Goal: Information Seeking & Learning: Learn about a topic

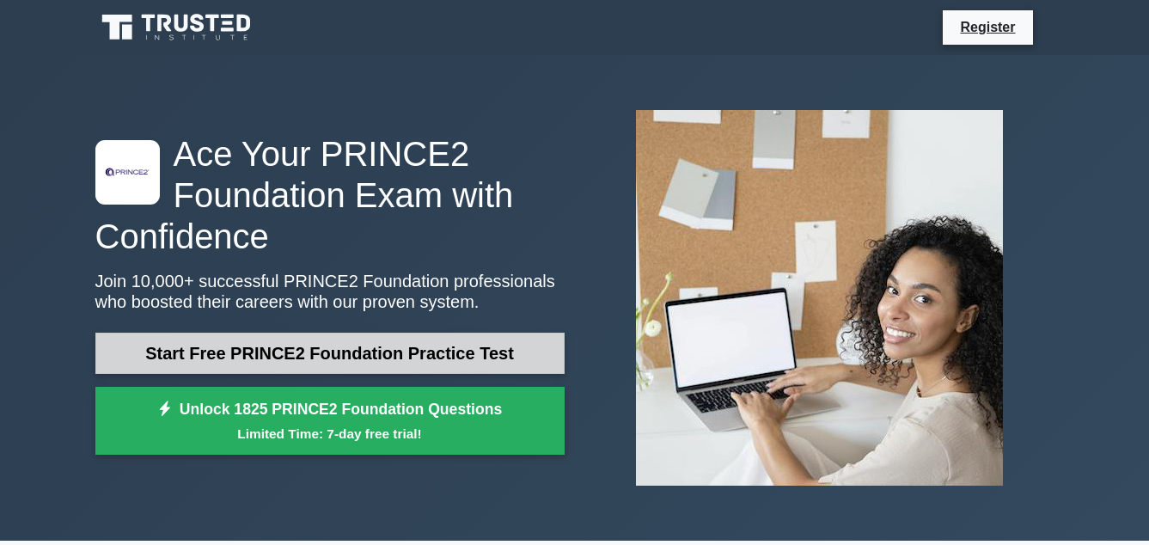
click at [412, 345] on link "Start Free PRINCE2 Foundation Practice Test" at bounding box center [329, 353] width 469 height 41
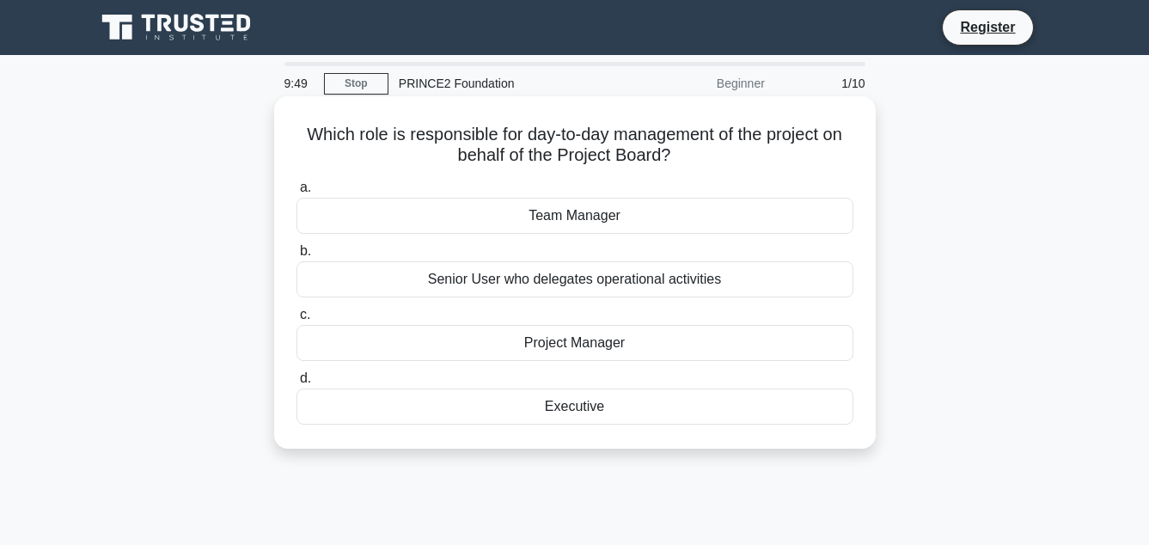
click at [611, 339] on div "Project Manager" at bounding box center [574, 343] width 557 height 36
click at [296, 320] on input "c. Project Manager" at bounding box center [296, 314] width 0 height 11
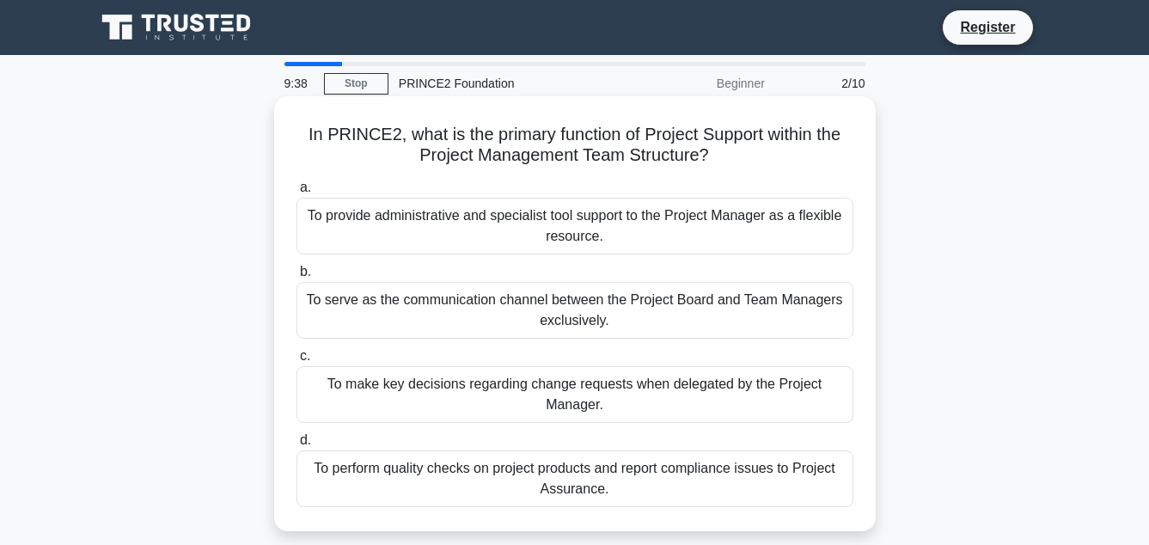
click at [596, 400] on div "To make key decisions regarding change requests when delegated by the Project M…" at bounding box center [574, 394] width 557 height 57
click at [296, 362] on input "c. To make key decisions regarding change requests when delegated by the Projec…" at bounding box center [296, 356] width 0 height 11
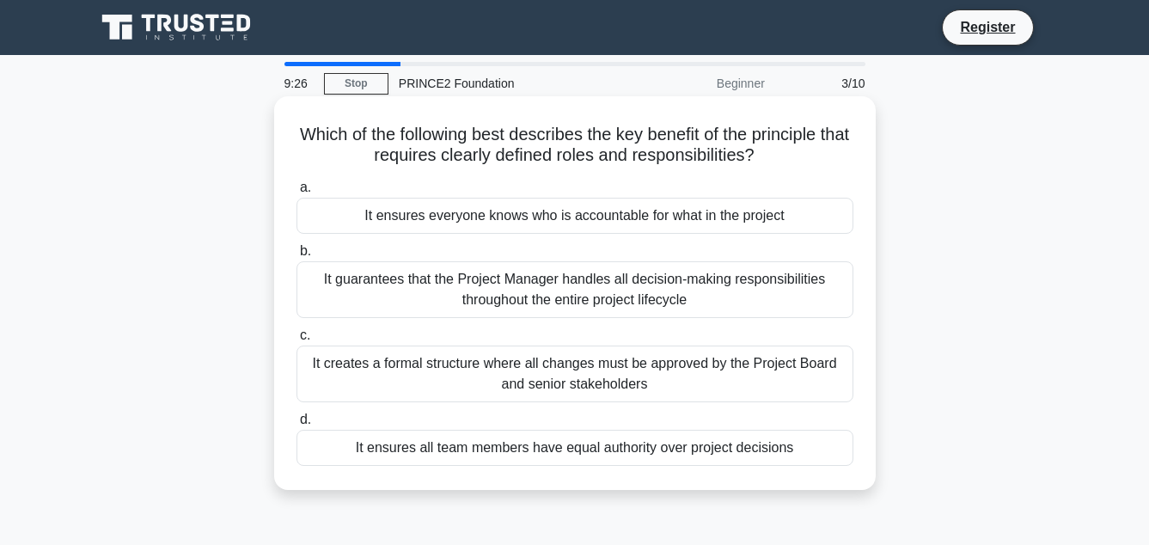
click at [557, 453] on div "It ensures all team members have equal authority over project decisions" at bounding box center [574, 448] width 557 height 36
click at [296, 425] on input "d. It ensures all team members have equal authority over project decisions" at bounding box center [296, 419] width 0 height 11
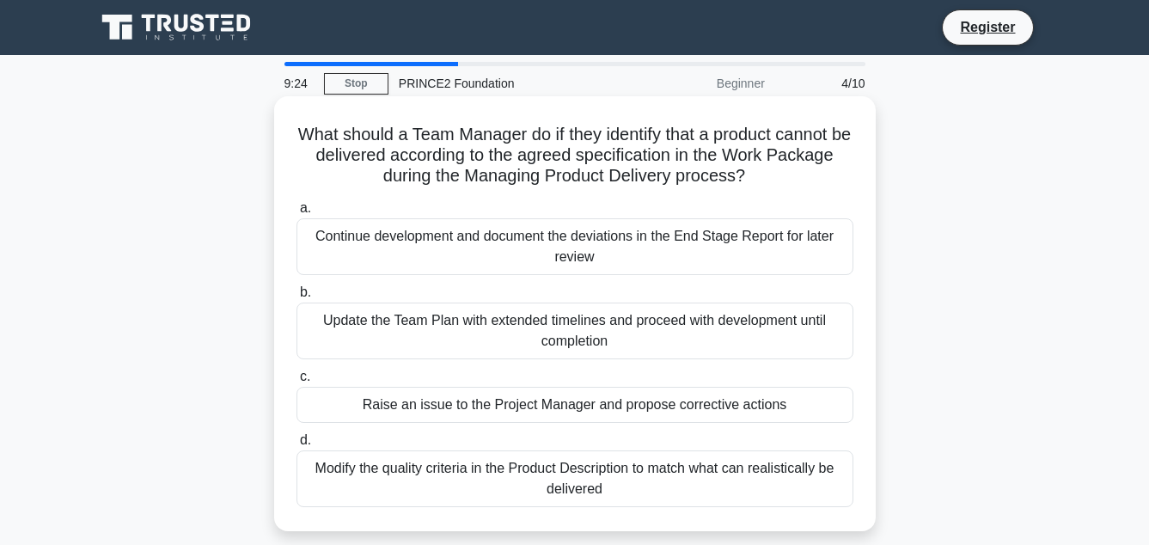
click at [493, 243] on div "Continue development and document the deviations in the End Stage Report for la…" at bounding box center [574, 246] width 557 height 57
click at [296, 214] on input "a. Continue development and document the deviations in the End Stage Report for…" at bounding box center [296, 208] width 0 height 11
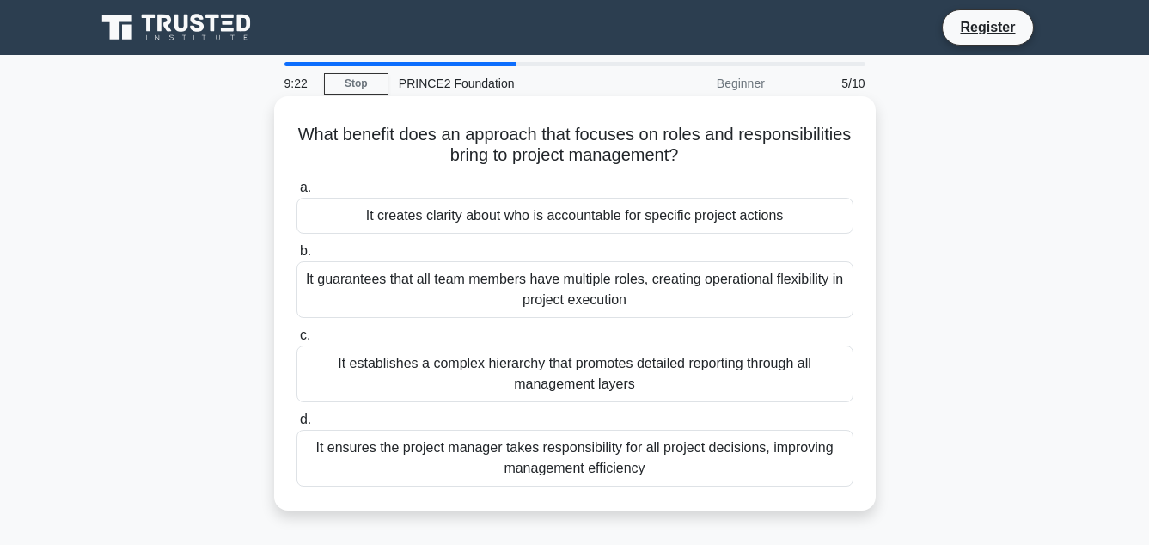
click at [528, 297] on div "It guarantees that all team members have multiple roles, creating operational f…" at bounding box center [574, 289] width 557 height 57
click at [296, 257] on input "b. It guarantees that all team members have multiple roles, creating operationa…" at bounding box center [296, 251] width 0 height 11
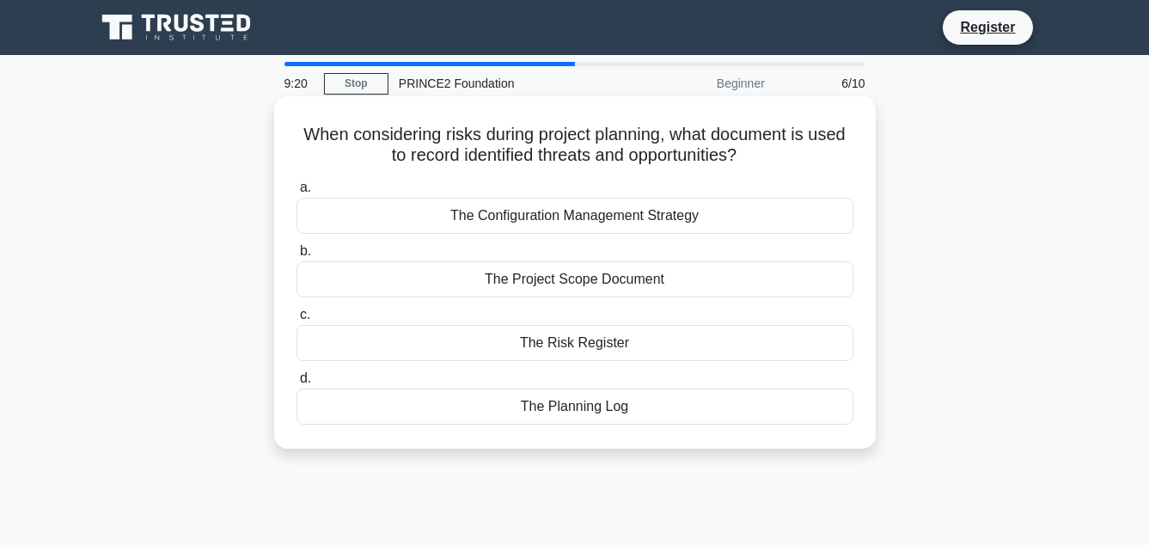
click at [549, 350] on div "The Risk Register" at bounding box center [574, 343] width 557 height 36
click at [296, 320] on input "c. The Risk Register" at bounding box center [296, 314] width 0 height 11
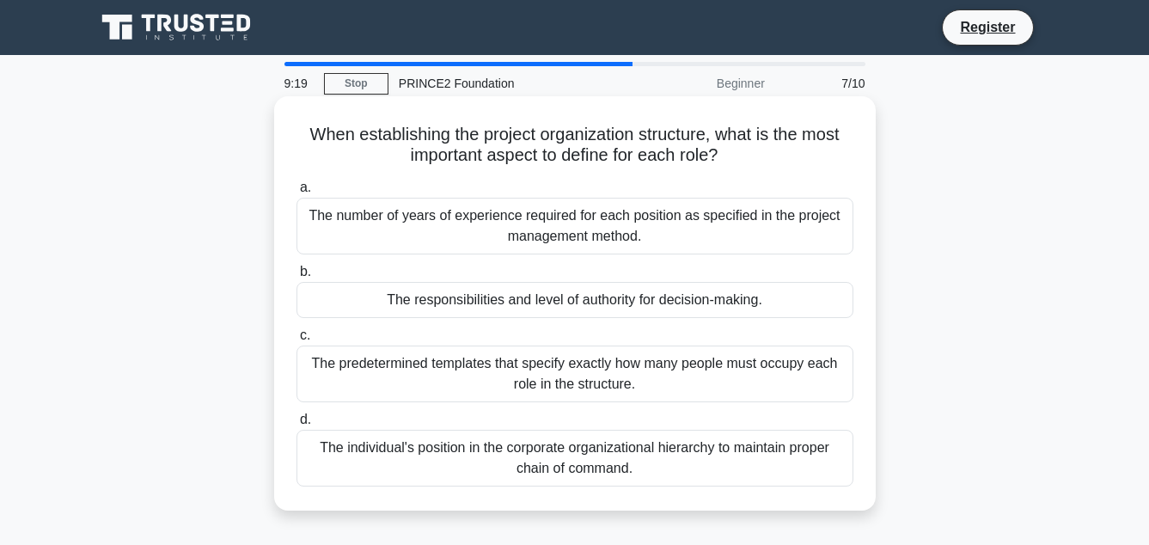
click at [588, 295] on div "The responsibilities and level of authority for decision-making." at bounding box center [574, 300] width 557 height 36
click at [296, 278] on input "b. The responsibilities and level of authority for decision-making." at bounding box center [296, 271] width 0 height 11
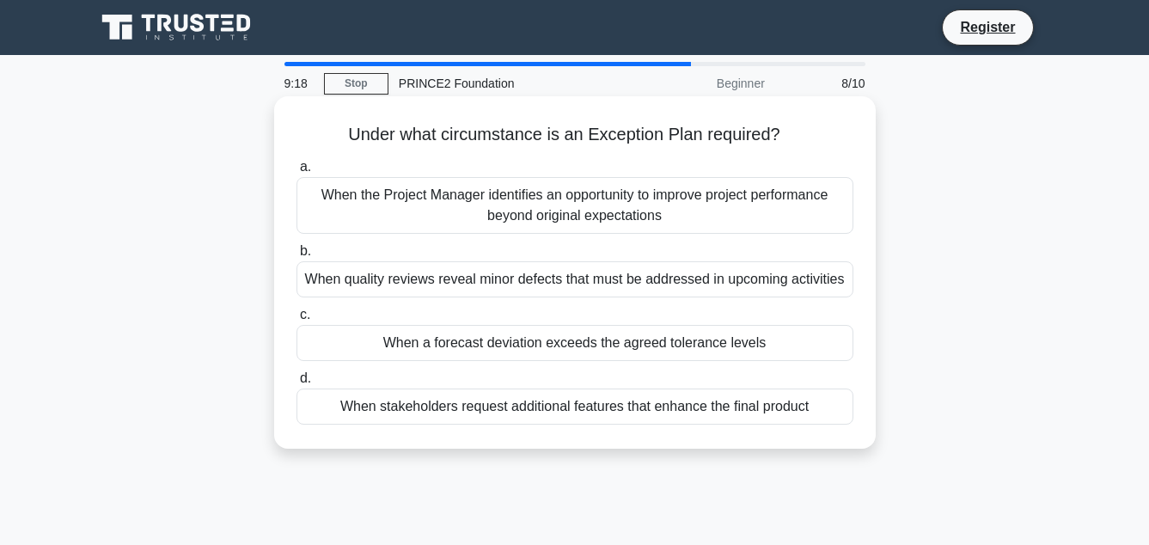
click at [591, 355] on div "When a forecast deviation exceeds the agreed tolerance levels" at bounding box center [574, 343] width 557 height 36
click at [296, 320] on input "c. When a forecast deviation exceeds the agreed tolerance levels" at bounding box center [296, 314] width 0 height 11
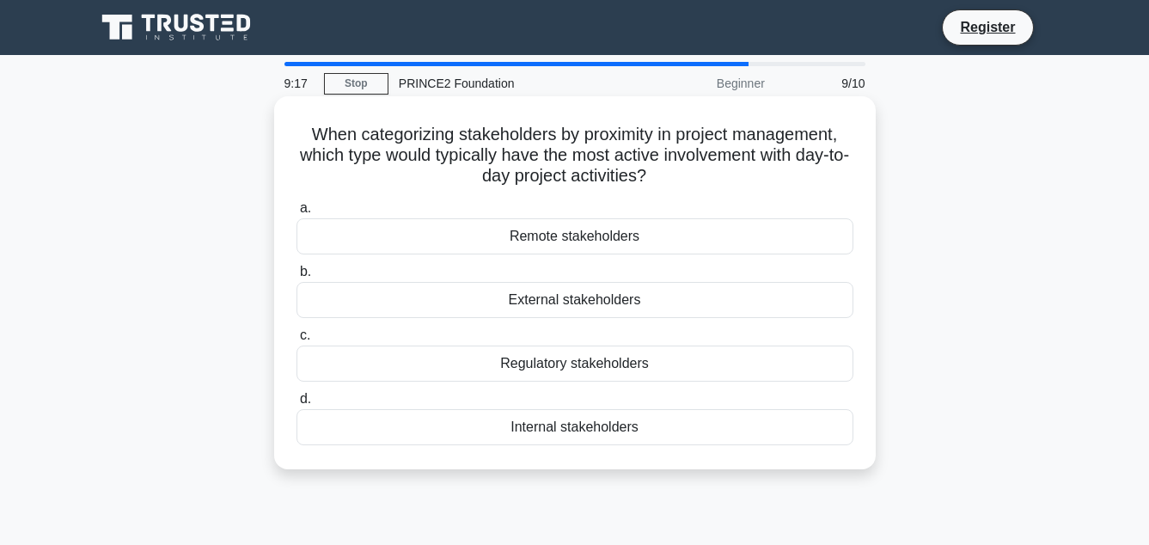
click at [586, 246] on div "Remote stakeholders" at bounding box center [574, 236] width 557 height 36
click at [296, 214] on input "a. Remote stakeholders" at bounding box center [296, 208] width 0 height 11
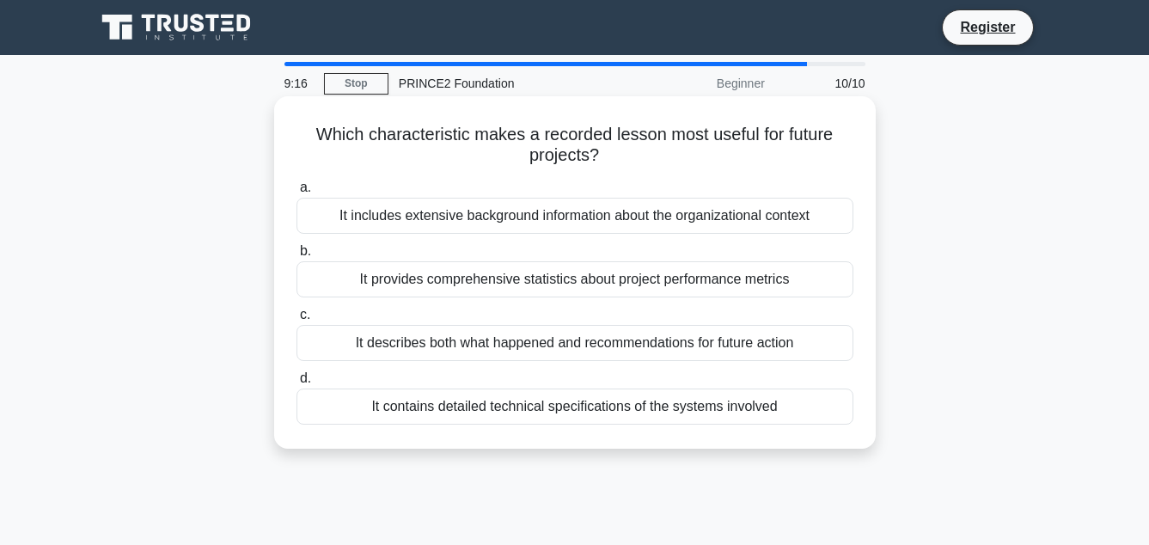
click at [587, 300] on div "a. It includes extensive background information about the organizational contex…" at bounding box center [574, 301] width 577 height 254
click at [598, 285] on div "It provides comprehensive statistics about project performance metrics" at bounding box center [574, 279] width 557 height 36
click at [296, 257] on input "b. It provides comprehensive statistics about project performance metrics" at bounding box center [296, 251] width 0 height 11
